Goal: Communication & Community: Answer question/provide support

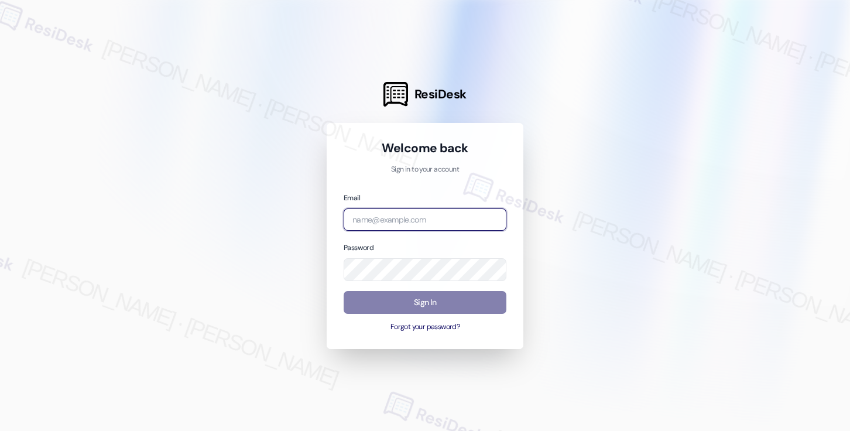
click at [396, 219] on input "email" at bounding box center [424, 219] width 163 height 23
click at [0, 430] on com-1password-button at bounding box center [0, 431] width 0 height 0
type input "automated-surveys-affinity_property-[PERSON_NAME].[PERSON_NAME].[PERSON_NAME]@a…"
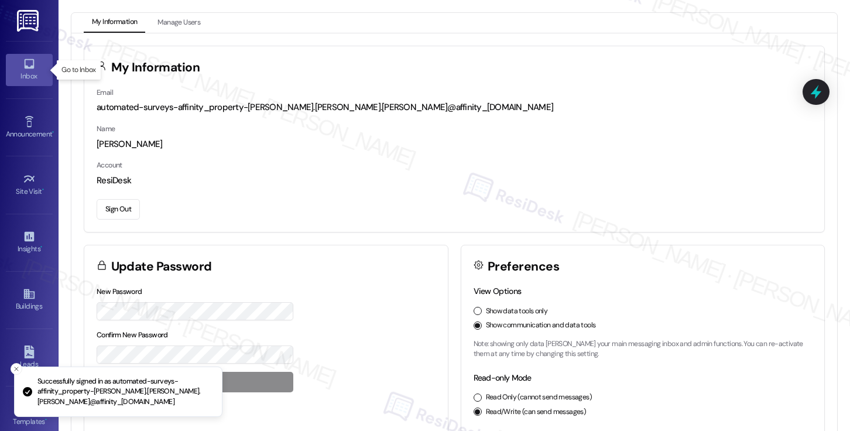
click at [22, 74] on div "Inbox" at bounding box center [29, 76] width 59 height 12
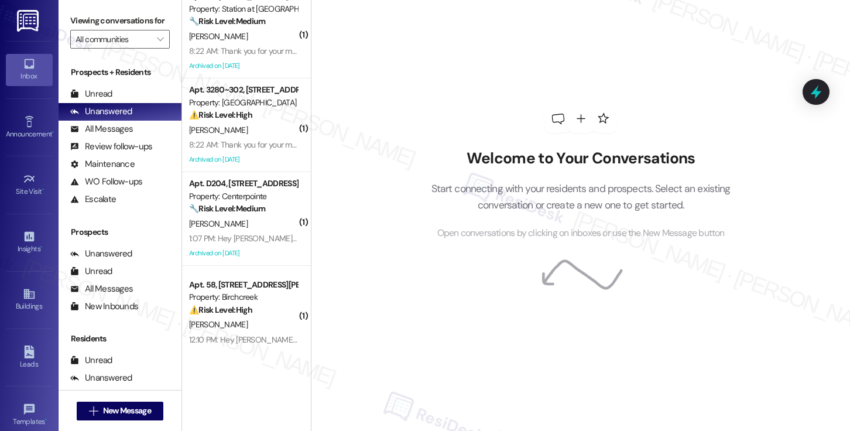
scroll to position [4185, 0]
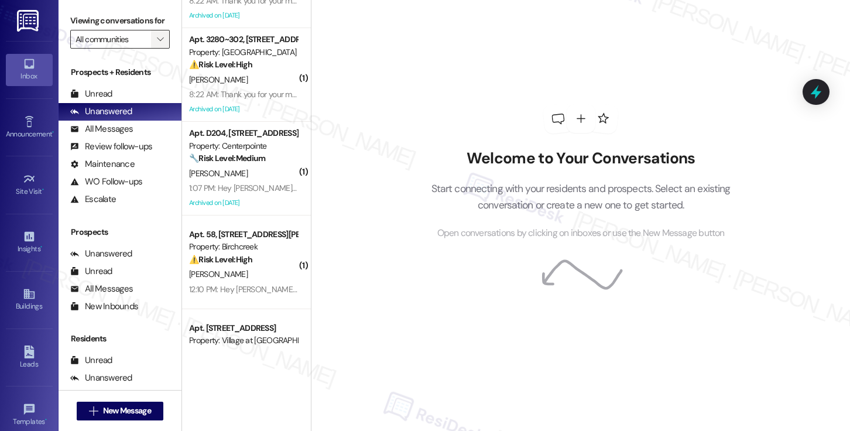
click at [157, 44] on icon "" at bounding box center [160, 39] width 6 height 9
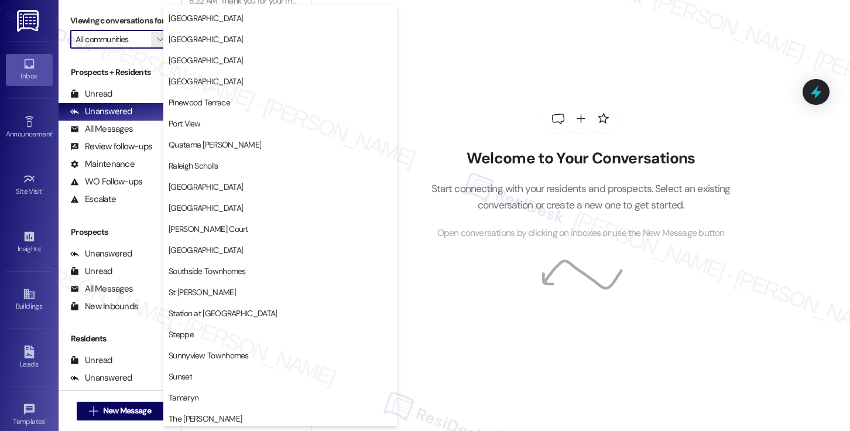
scroll to position [1615, 0]
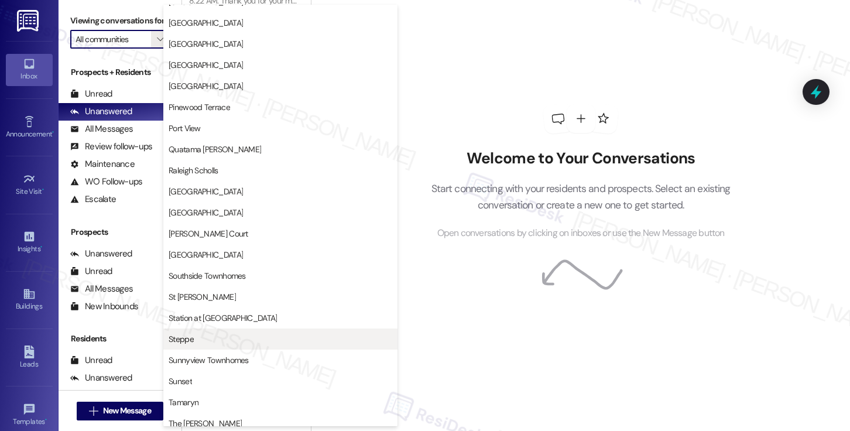
click at [175, 343] on span "Steppe" at bounding box center [181, 339] width 25 height 12
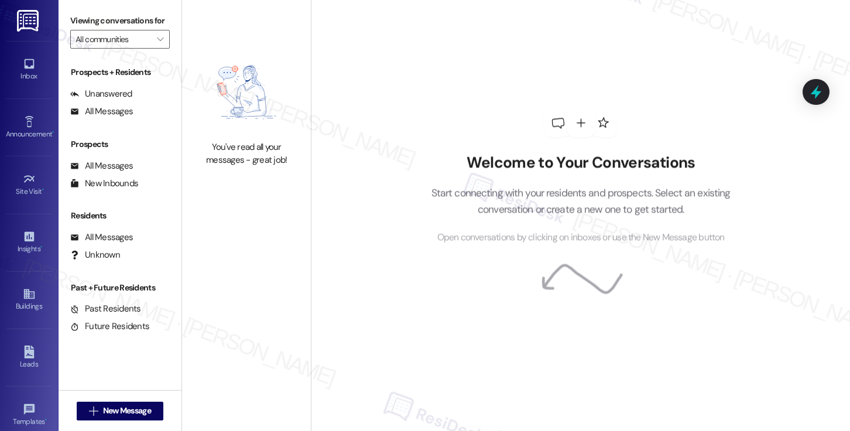
type input "Steppe"
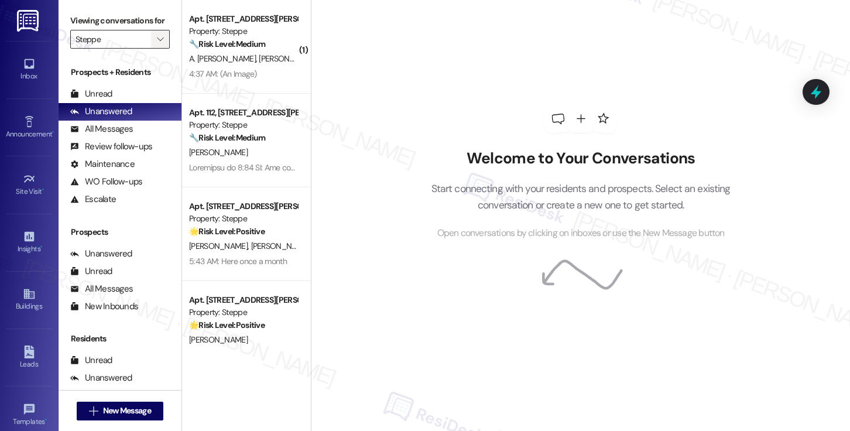
click at [154, 49] on span "" at bounding box center [159, 39] width 11 height 19
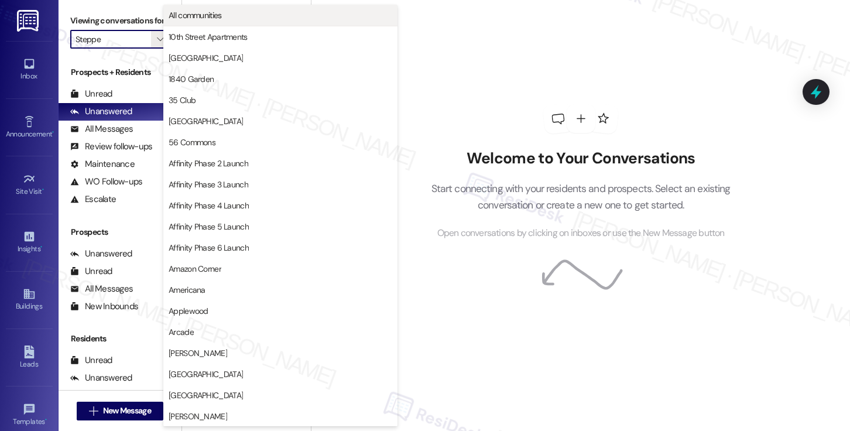
click at [243, 23] on button "All communities" at bounding box center [280, 15] width 234 height 21
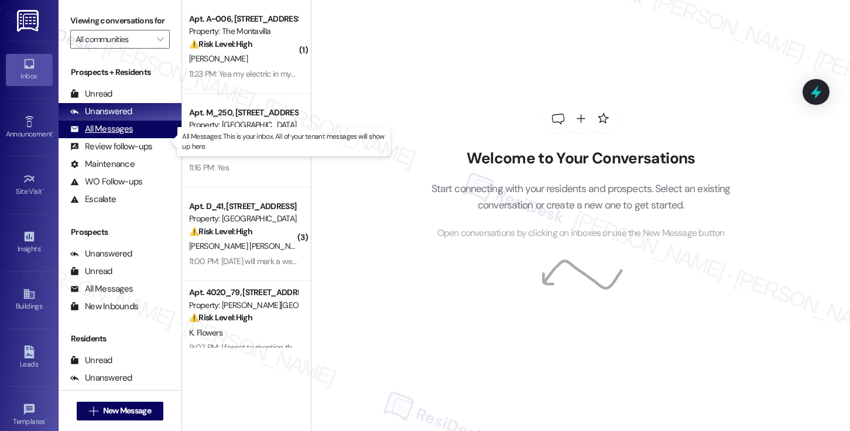
click at [111, 135] on div "All Messages" at bounding box center [101, 129] width 63 height 12
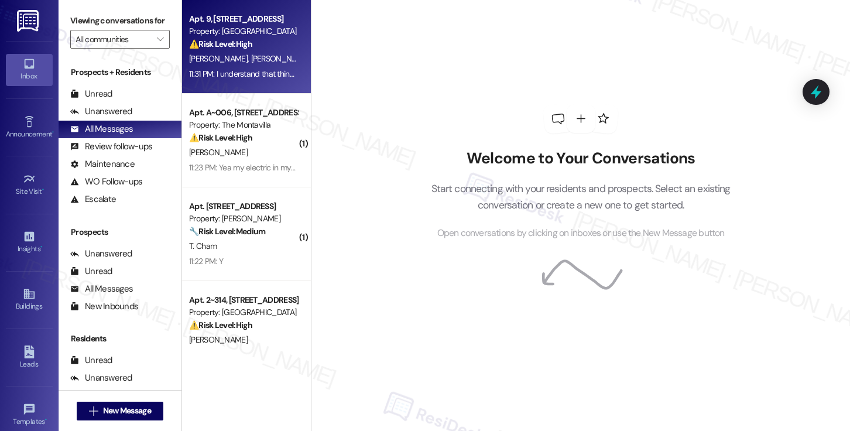
click at [251, 59] on span "[PERSON_NAME]" at bounding box center [280, 58] width 59 height 11
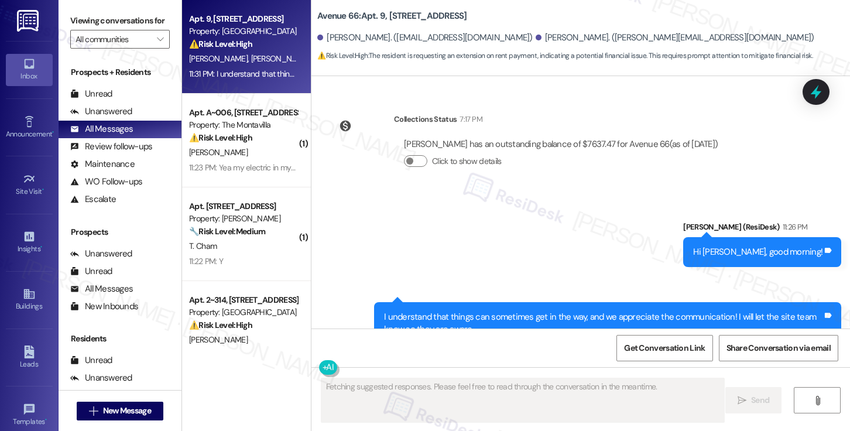
scroll to position [1669, 0]
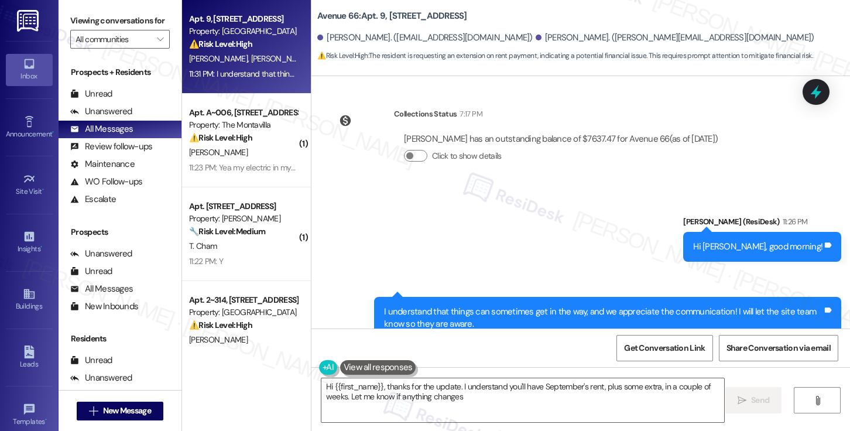
type textarea "Hi {{first_name}}, thanks for the update. I understand you'll have September's …"
drag, startPoint x: 441, startPoint y: 274, endPoint x: 497, endPoint y: 274, distance: 55.6
click at [497, 305] on div "I understand that things can sometimes get in the way, and we appreciate the co…" at bounding box center [603, 317] width 438 height 25
drag, startPoint x: 464, startPoint y: 277, endPoint x: 539, endPoint y: 276, distance: 75.5
click at [539, 305] on div "I understand that things can sometimes get in the way, and we appreciate the co…" at bounding box center [603, 317] width 438 height 25
